Goal: Navigation & Orientation: Find specific page/section

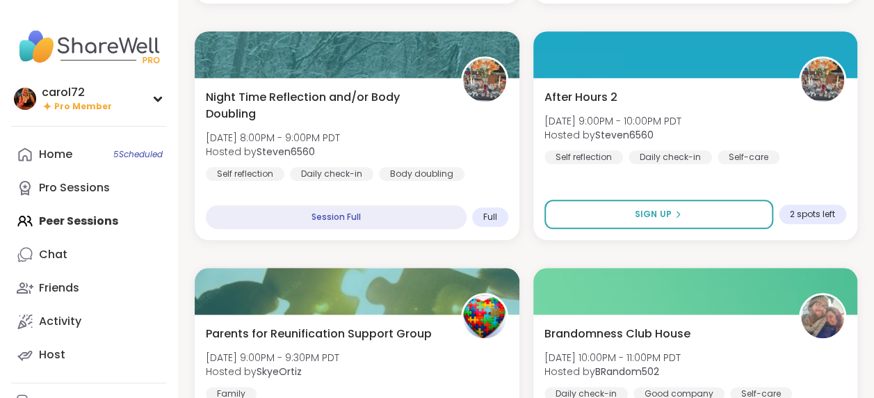
scroll to position [3110, 0]
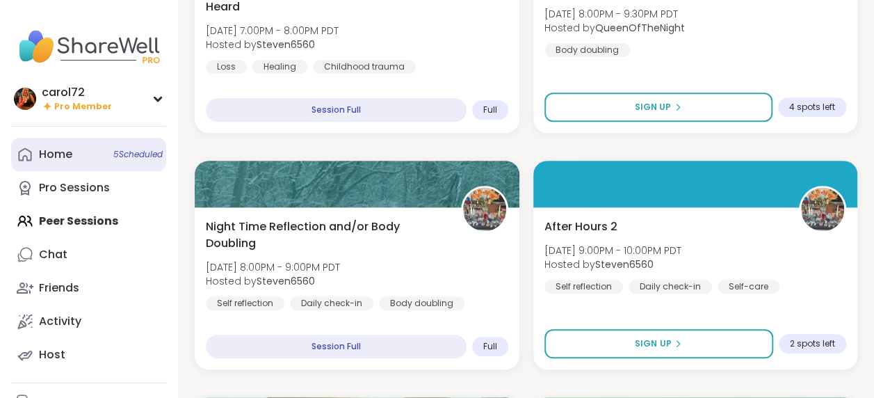
click at [61, 153] on div "Home 5 Scheduled" at bounding box center [55, 154] width 33 height 15
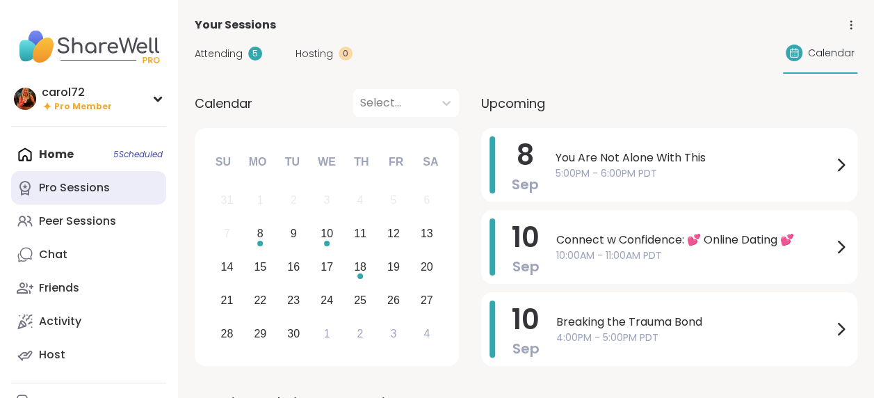
click at [92, 187] on div "Pro Sessions" at bounding box center [74, 187] width 71 height 15
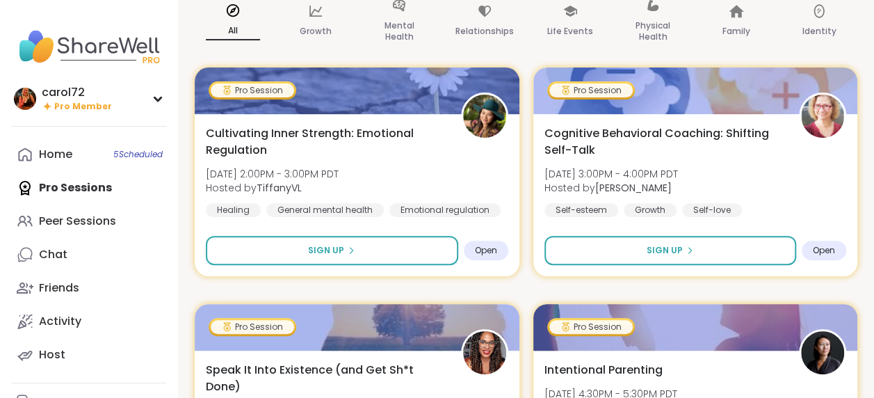
scroll to position [70, 0]
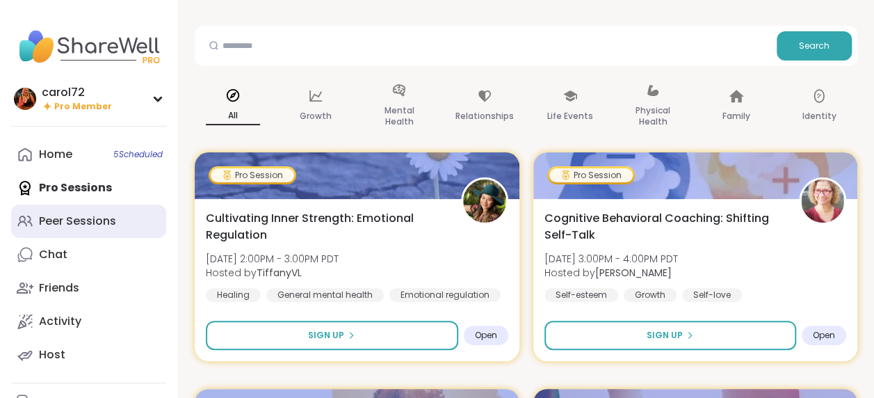
click at [70, 218] on div "Peer Sessions" at bounding box center [77, 221] width 77 height 15
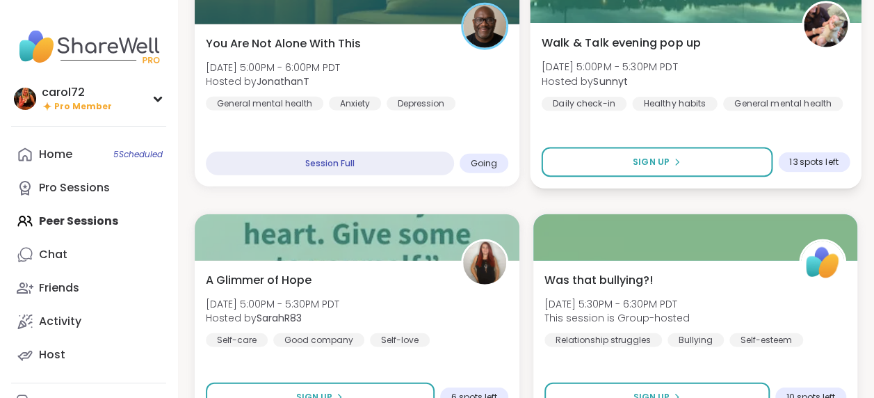
scroll to position [1808, 0]
